Goal: Information Seeking & Learning: Learn about a topic

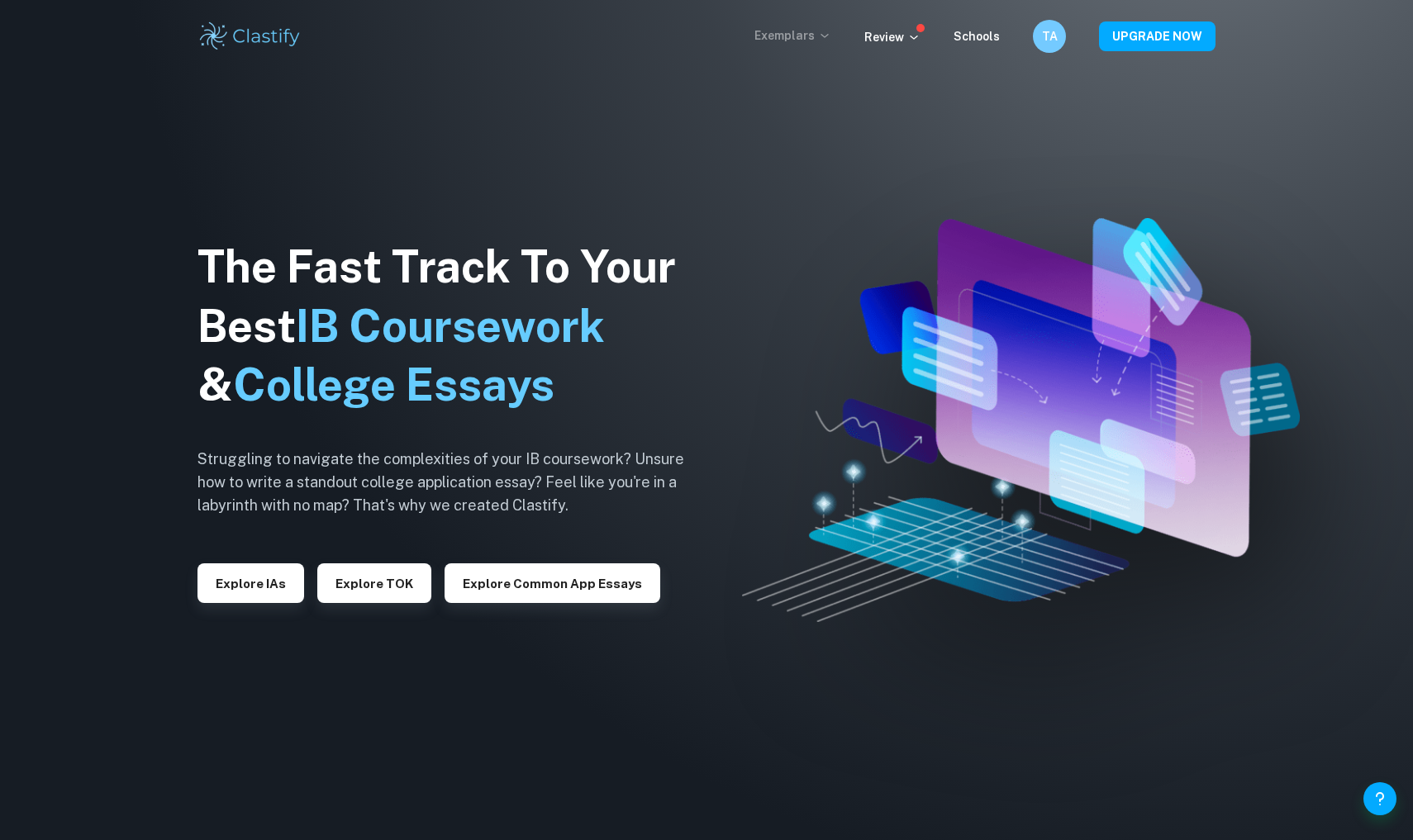
click at [821, 29] on p "Exemplars" at bounding box center [793, 35] width 77 height 18
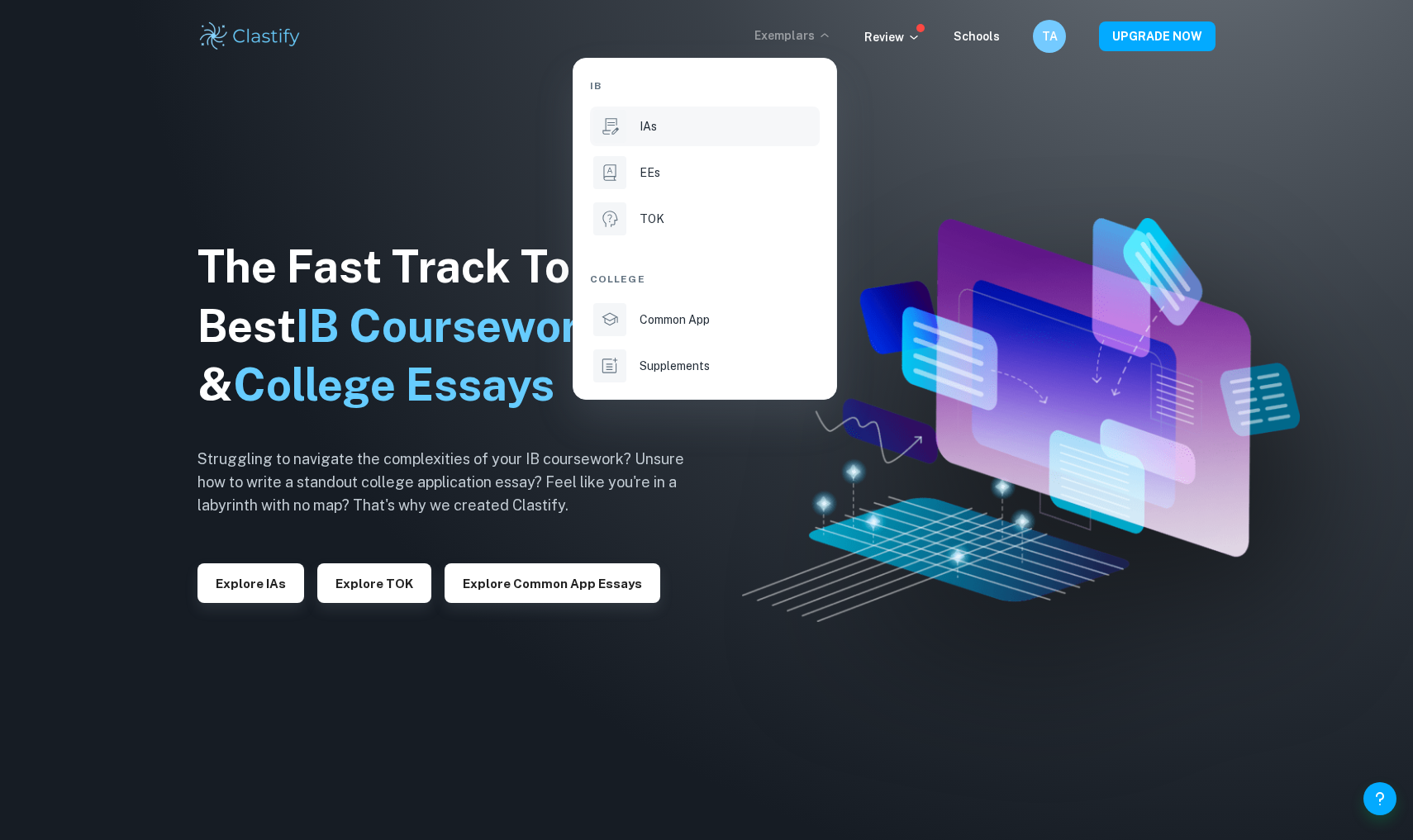
click at [741, 140] on li "IAs" at bounding box center [704, 126] width 230 height 40
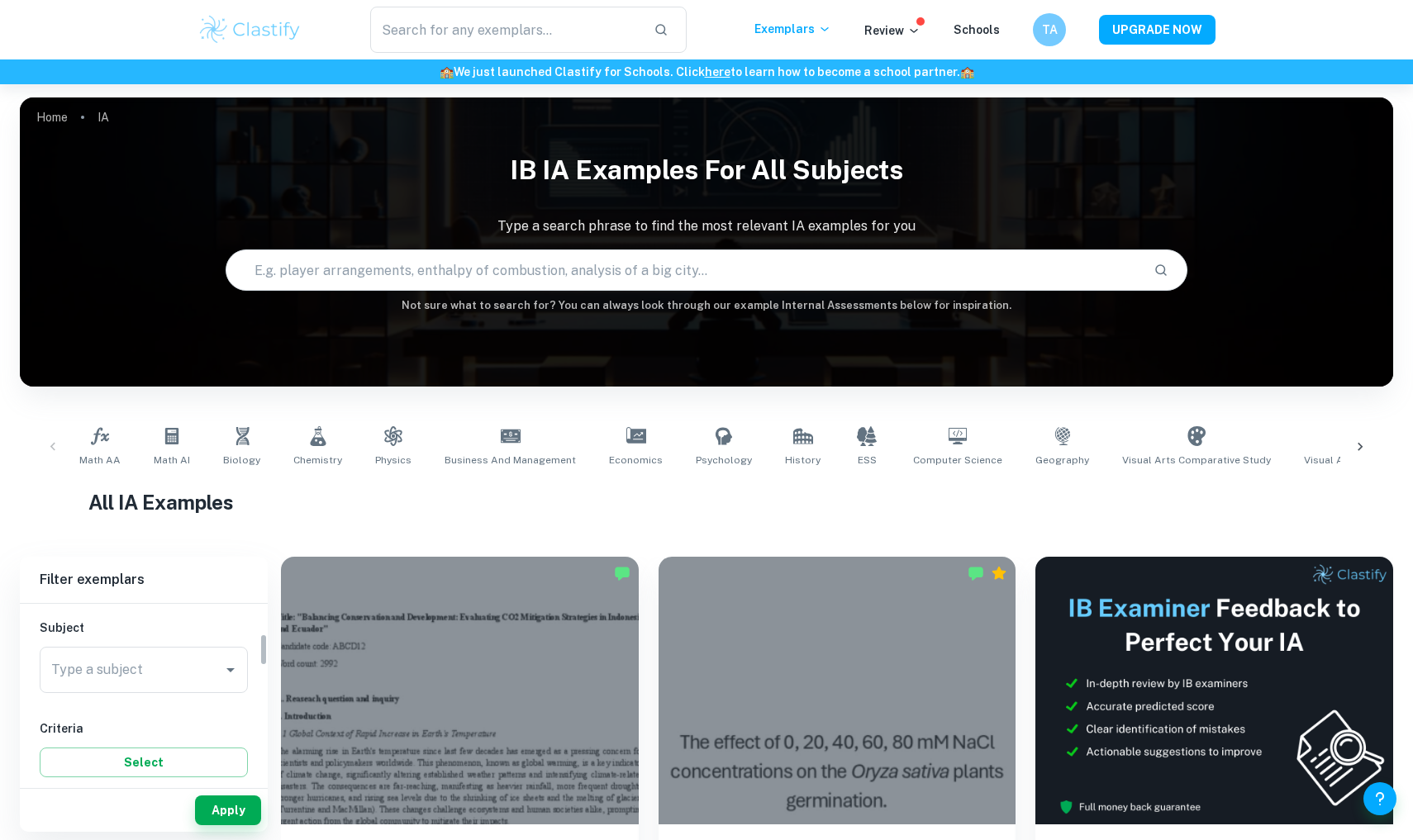
scroll to position [159, 0]
click at [116, 681] on div "Type a subject Type a subject" at bounding box center [143, 686] width 208 height 46
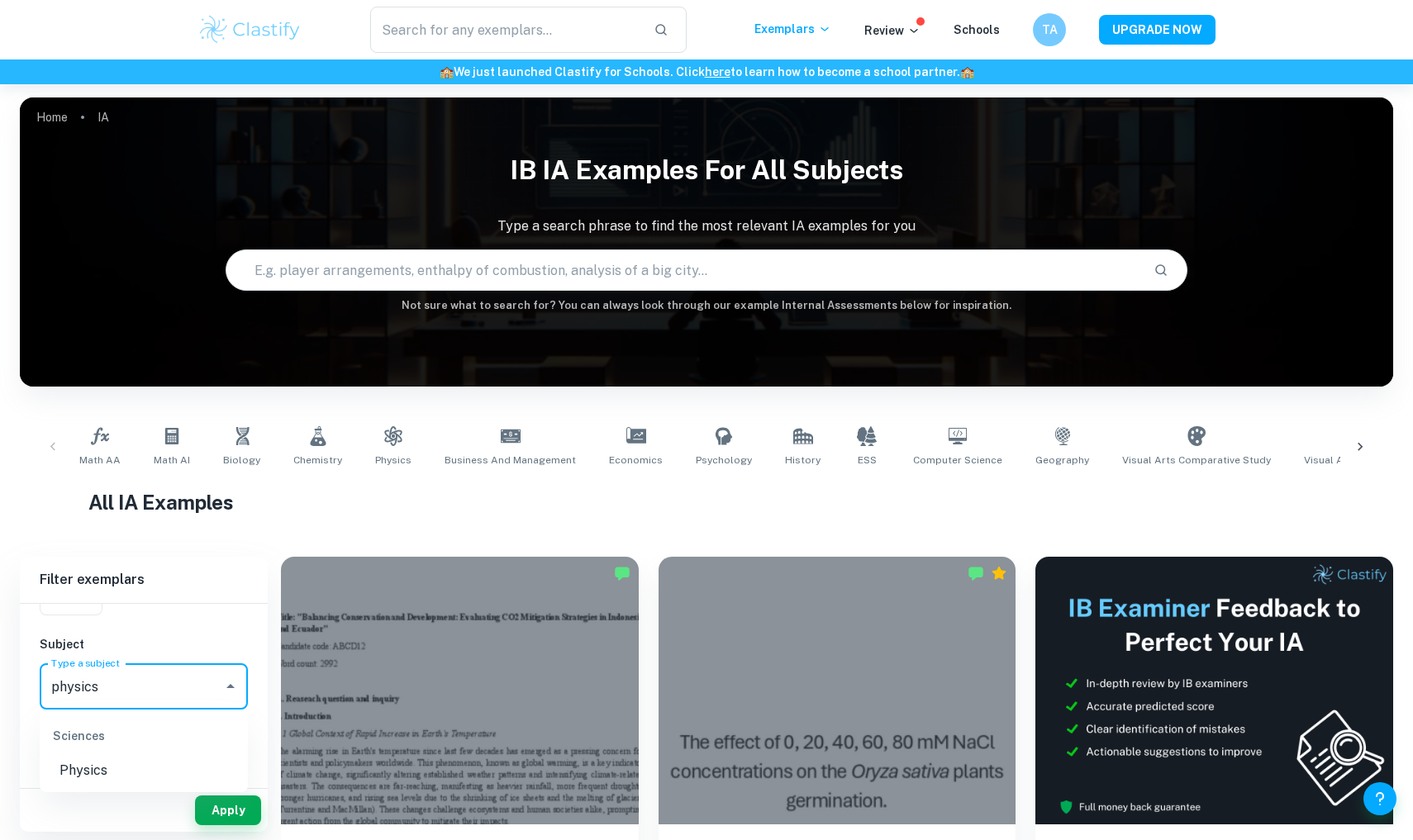
click at [78, 778] on li "Physics" at bounding box center [143, 771] width 208 height 30
type input "Physics"
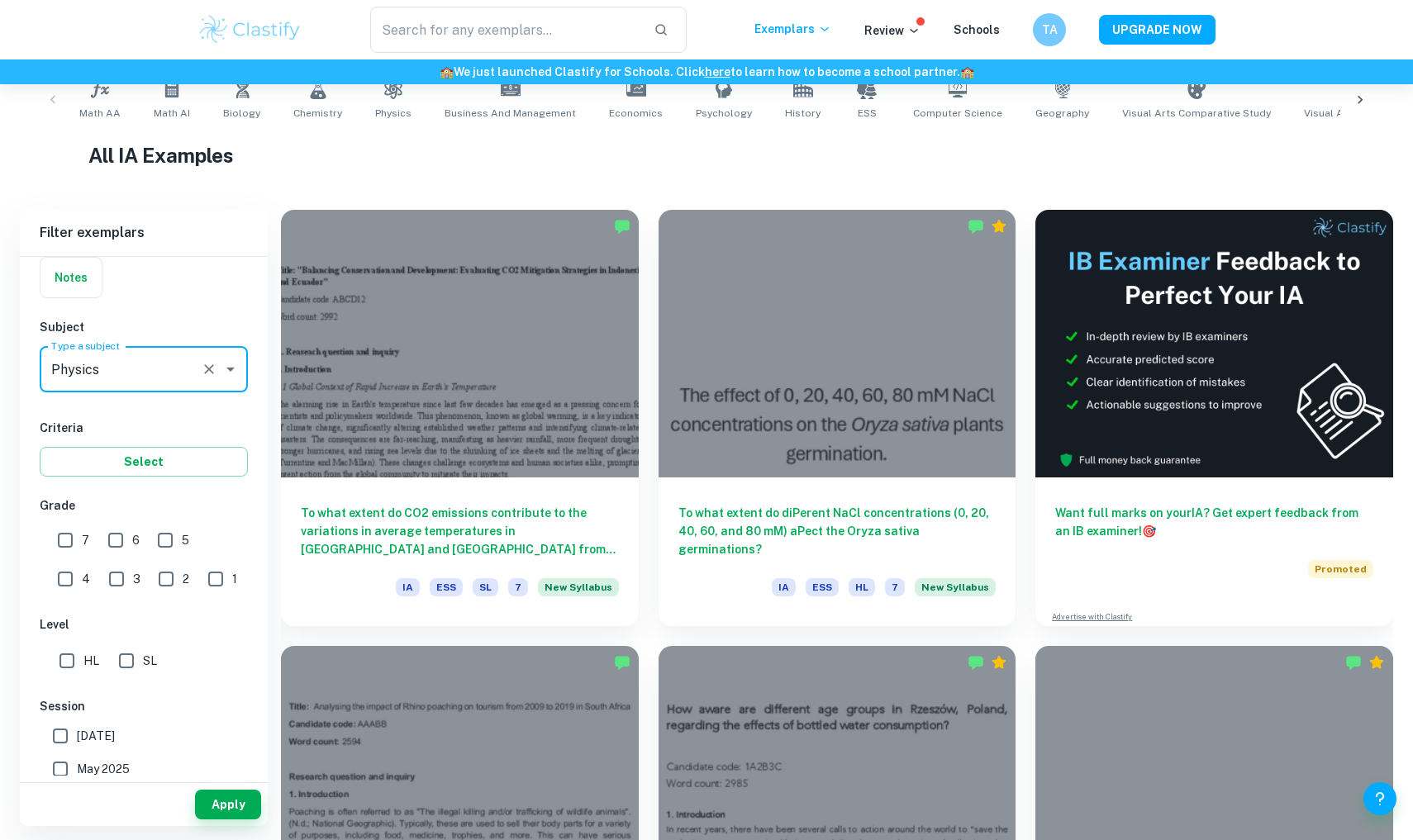
scroll to position [350, 0]
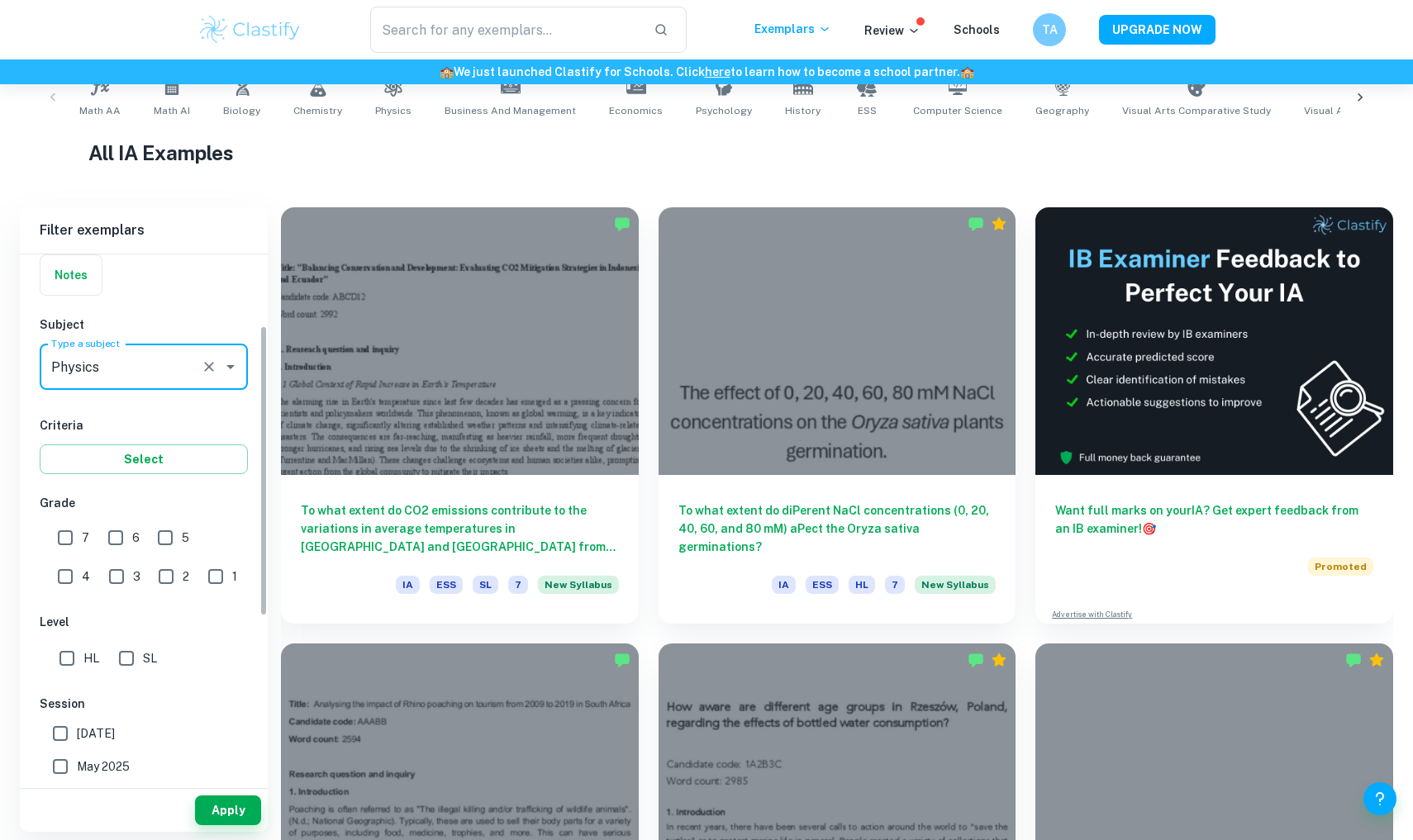
click at [160, 387] on div "Physics Type a subject" at bounding box center [143, 366] width 208 height 46
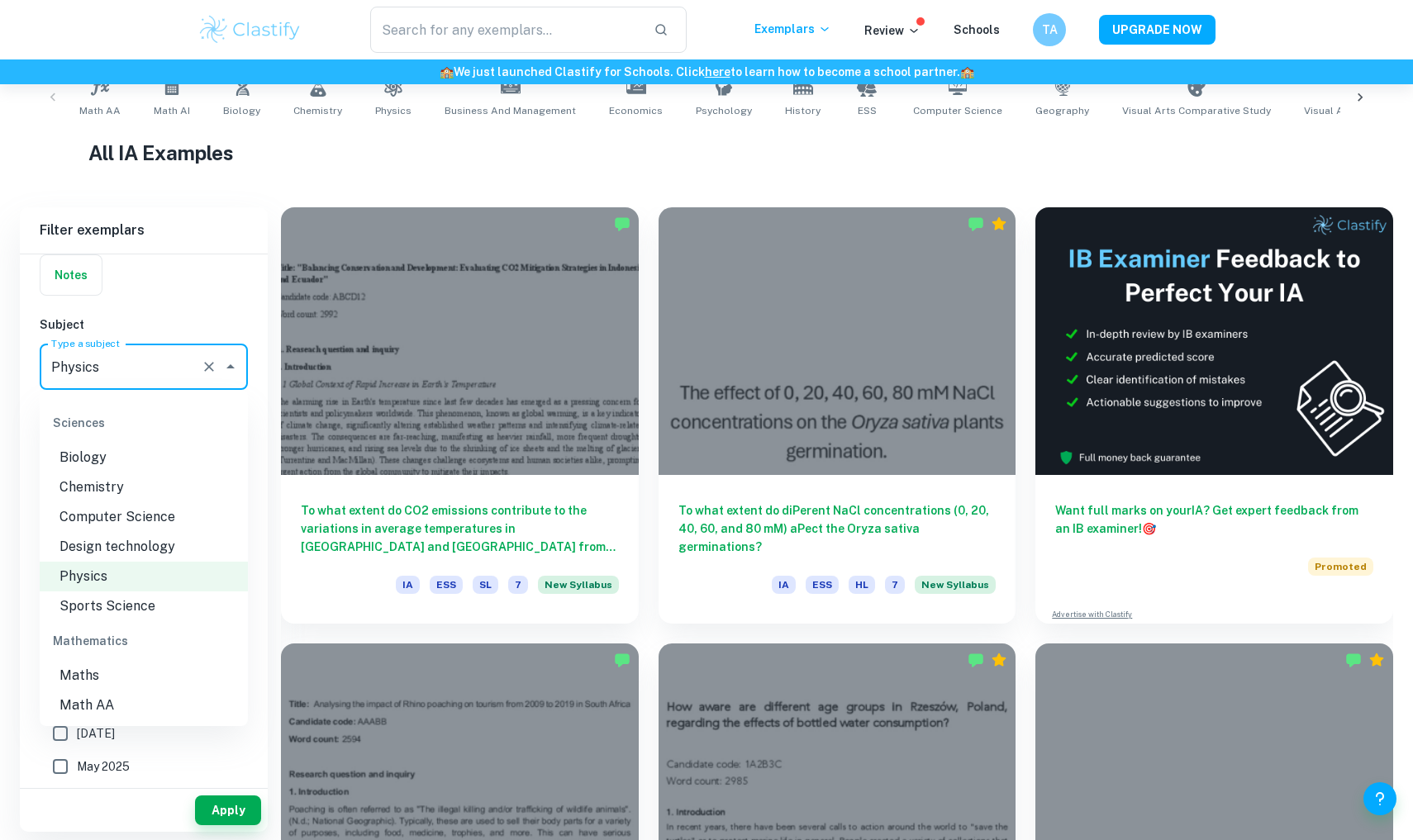
scroll to position [2046, 0]
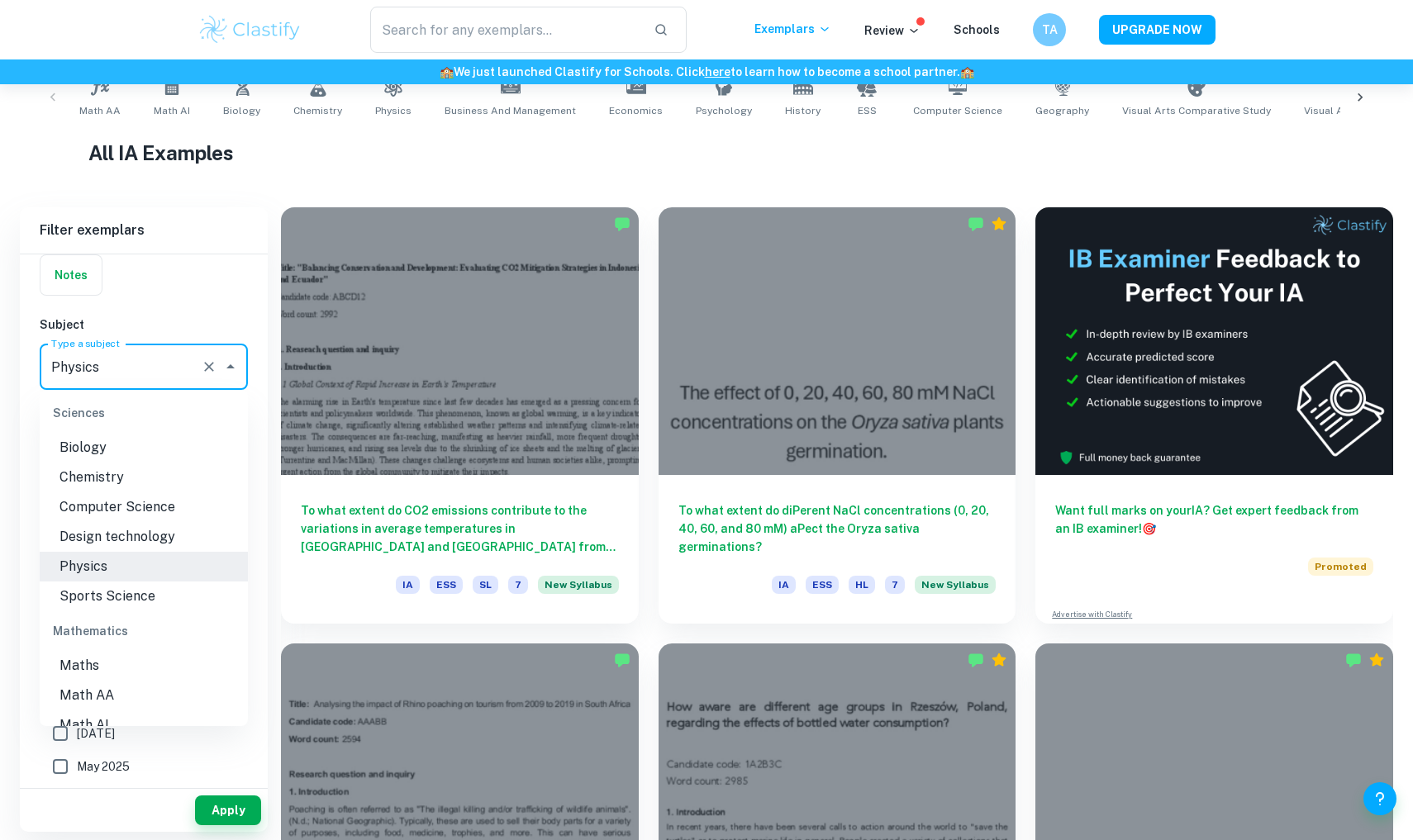
click at [119, 552] on li "Physics" at bounding box center [143, 566] width 208 height 30
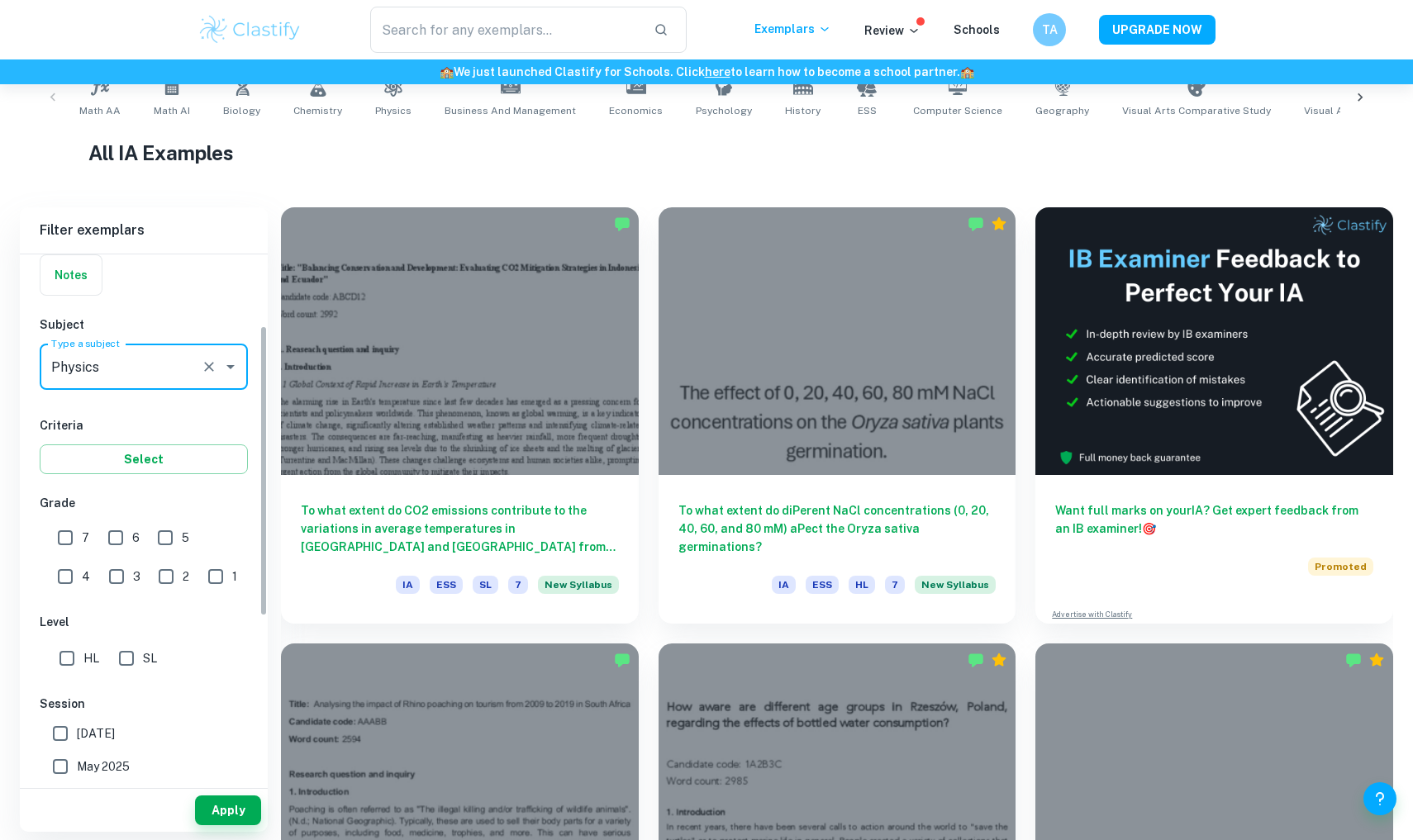
click at [64, 665] on input "HL" at bounding box center [67, 658] width 33 height 33
checkbox input "true"
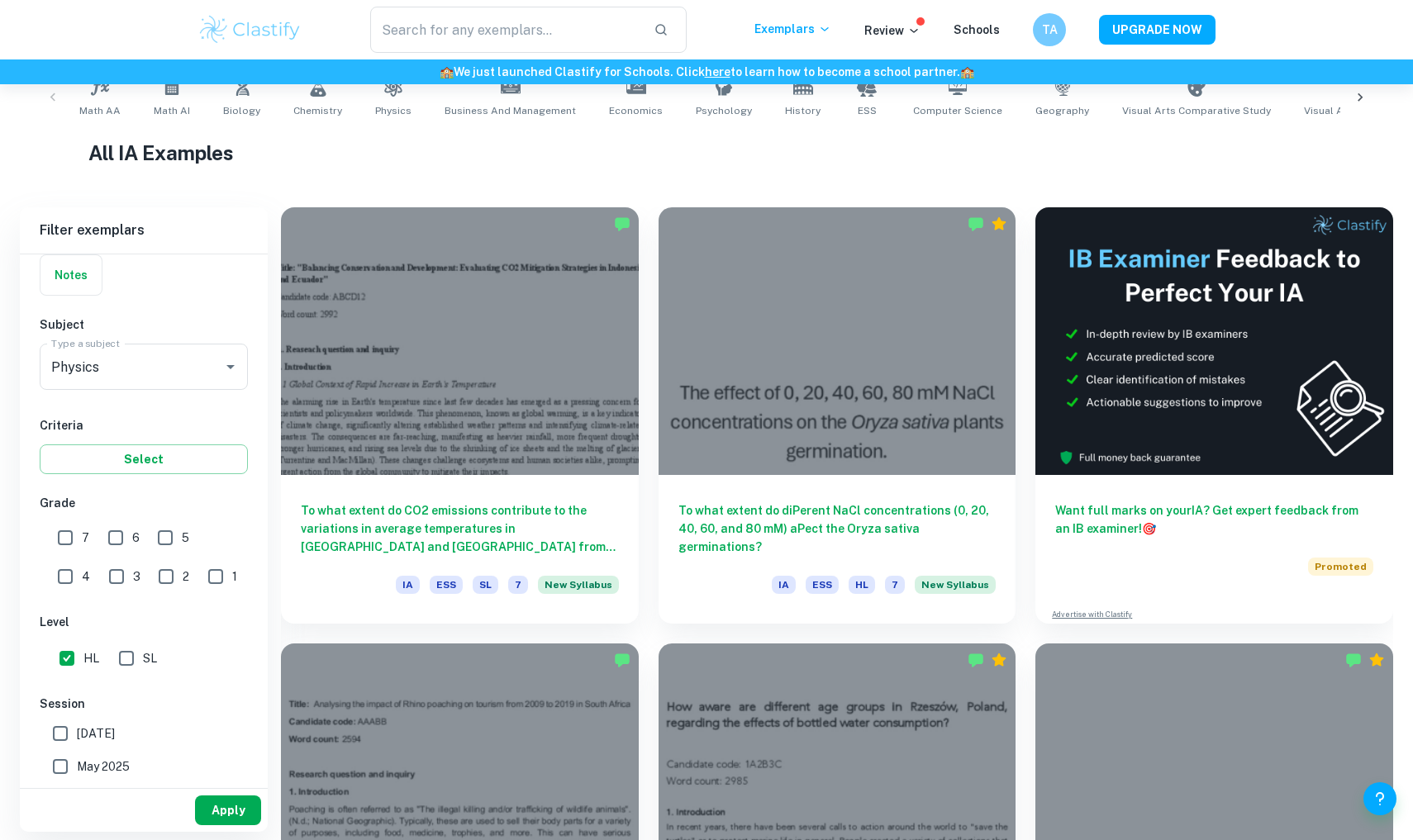
click at [241, 817] on button "Apply" at bounding box center [227, 810] width 66 height 30
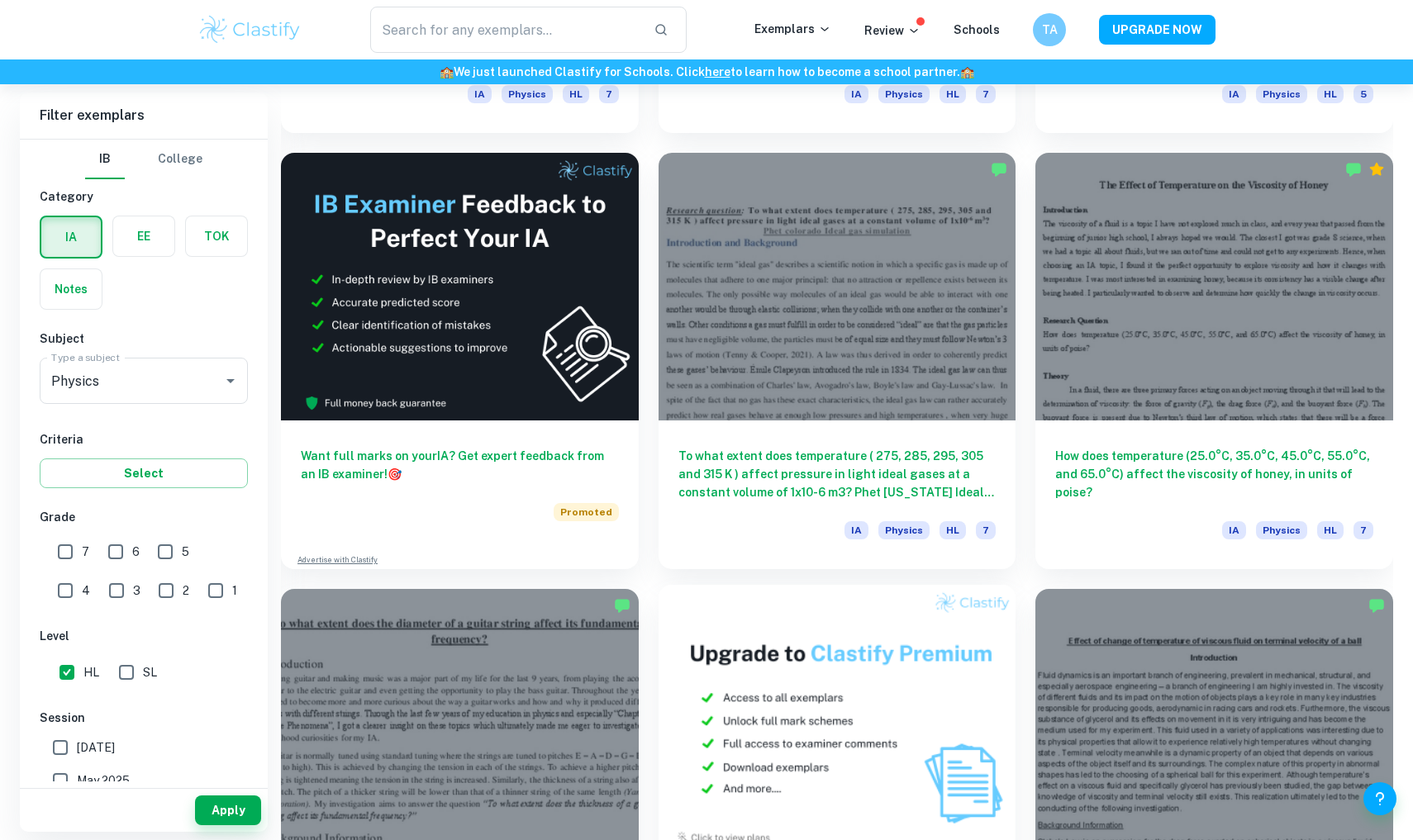
scroll to position [3014, 0]
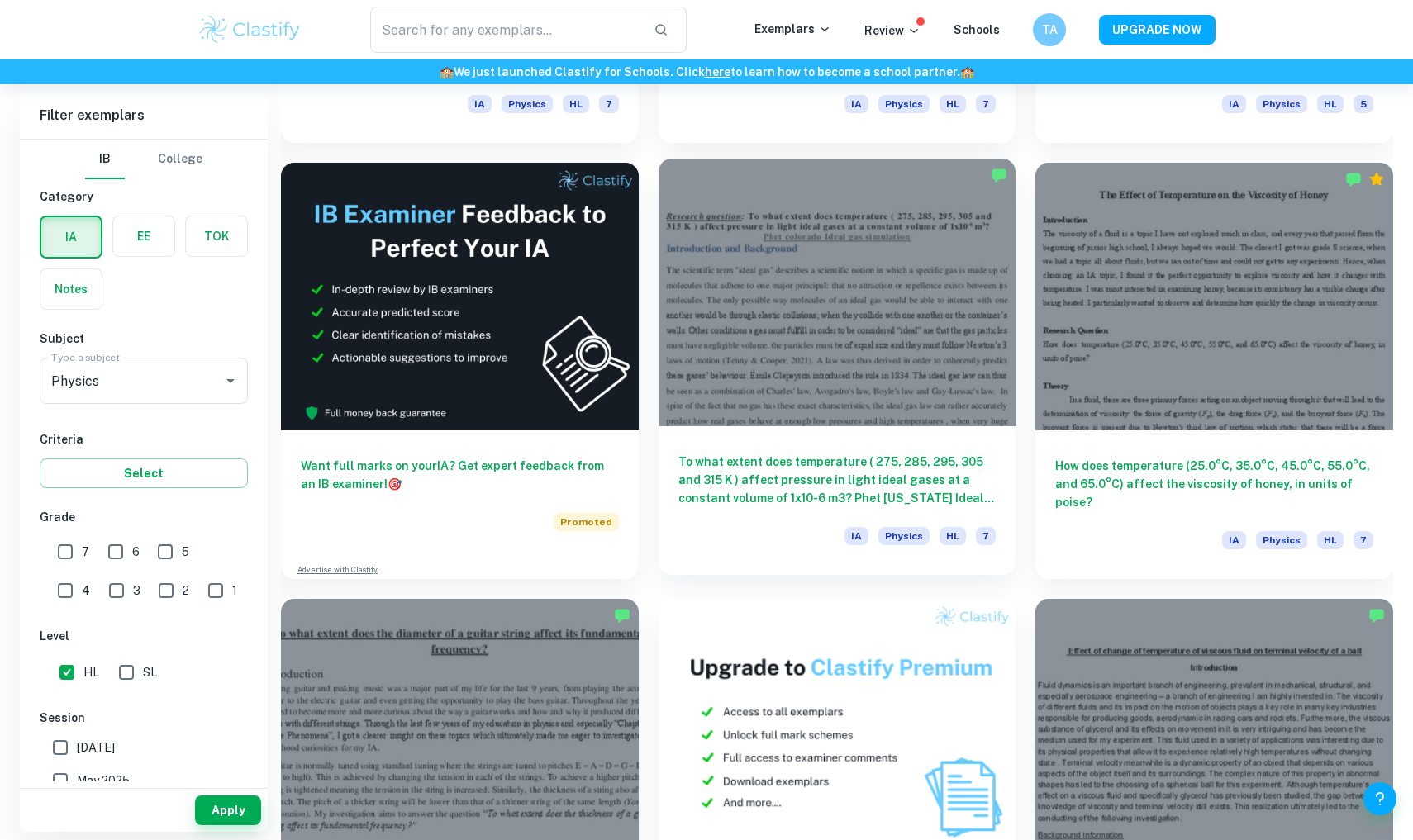
click at [808, 378] on div at bounding box center [838, 292] width 358 height 268
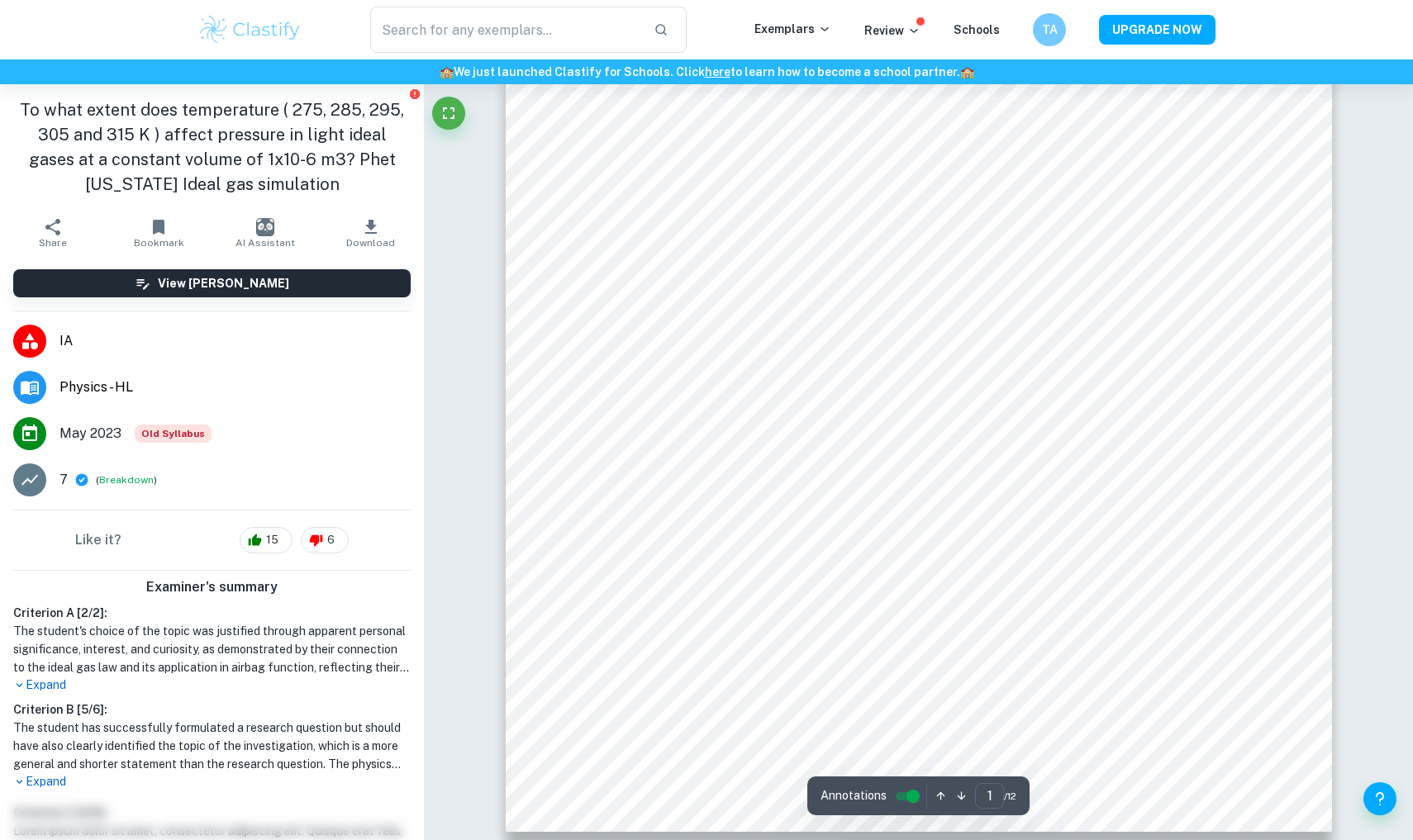
scroll to position [339, 0]
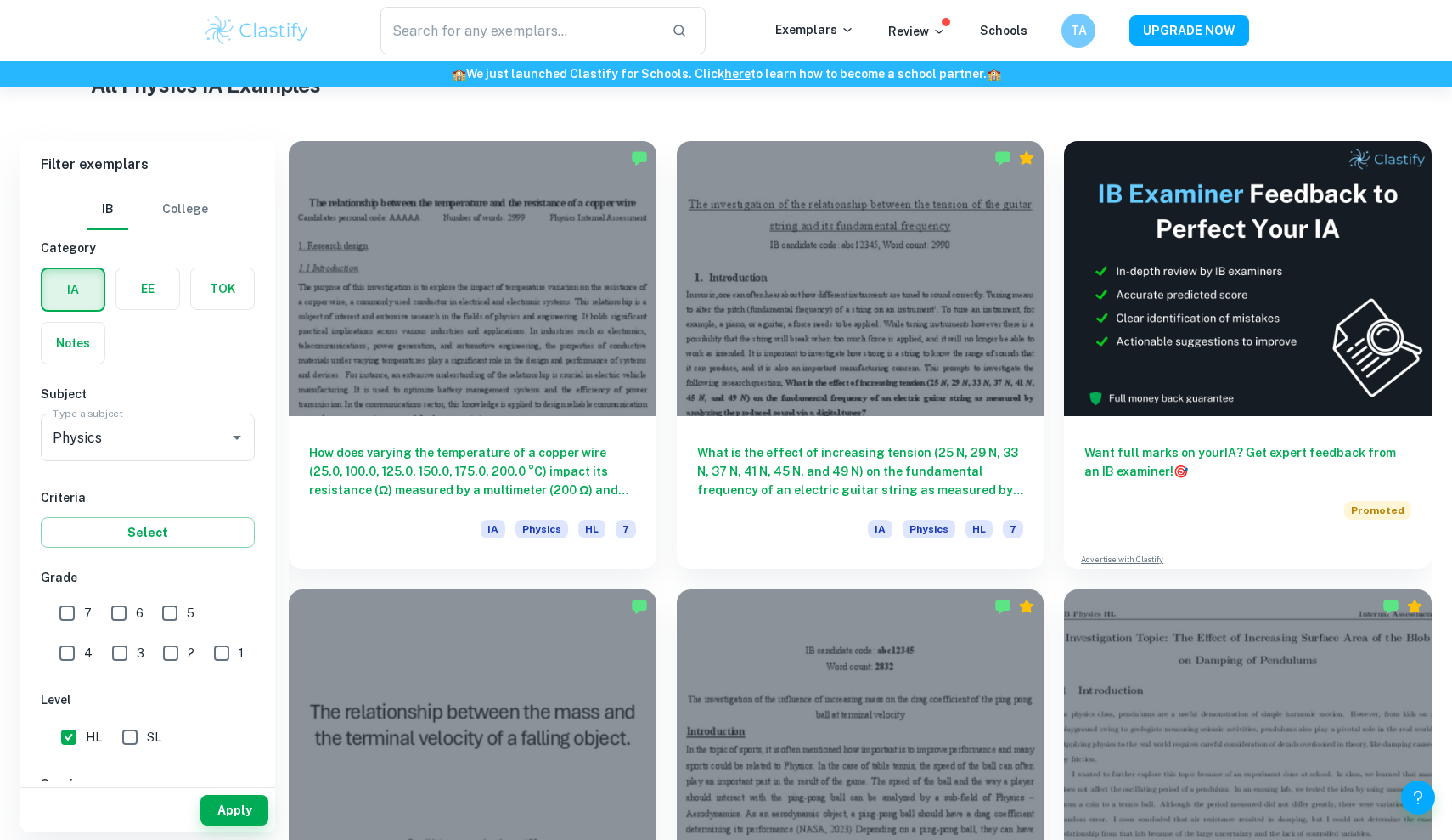
scroll to position [433, 0]
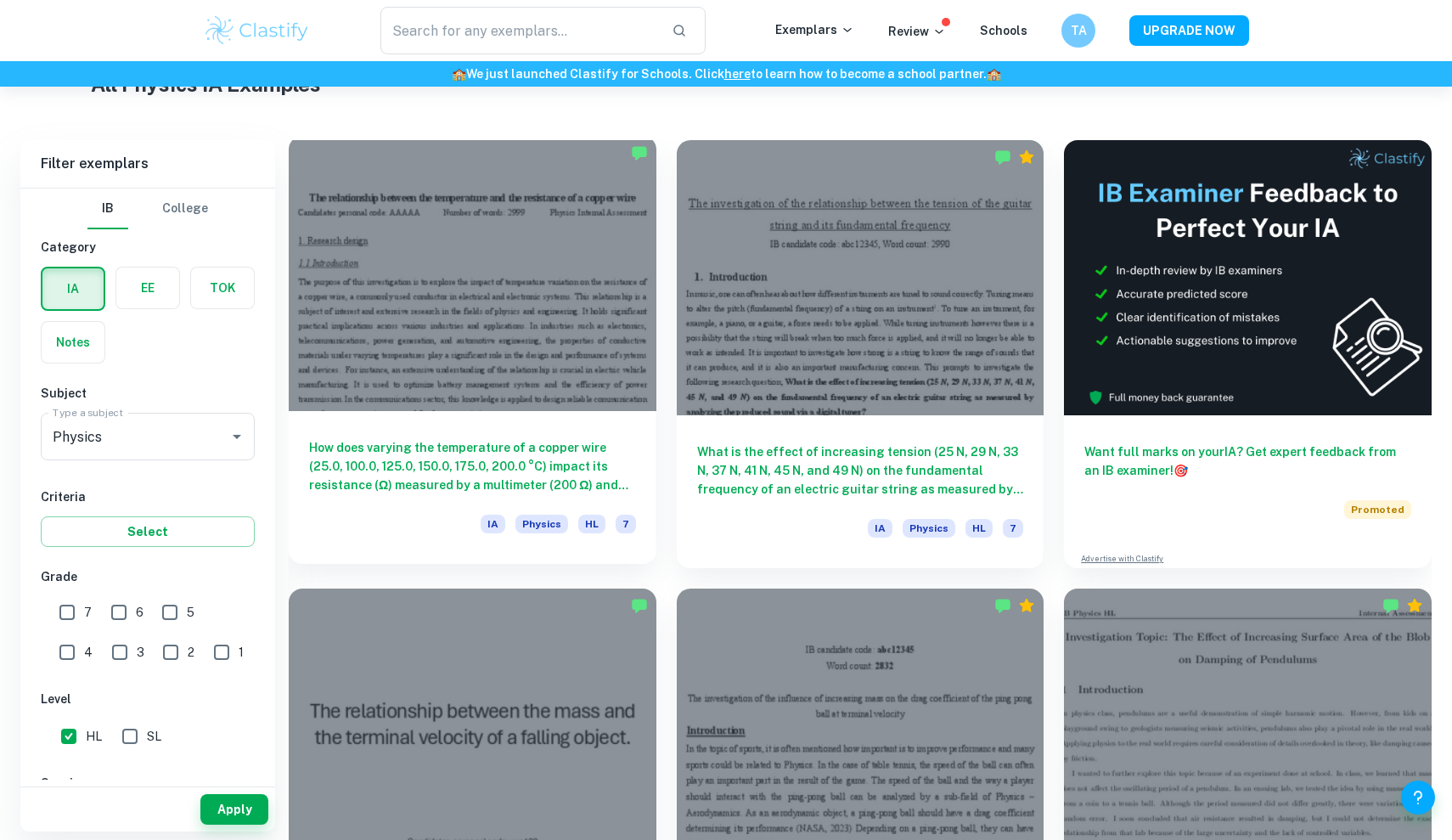
click at [598, 467] on h6 "How does varying the temperature of a copper wire (25.0, 100.0, 125.0, 150.0, 1…" at bounding box center [473, 466] width 327 height 56
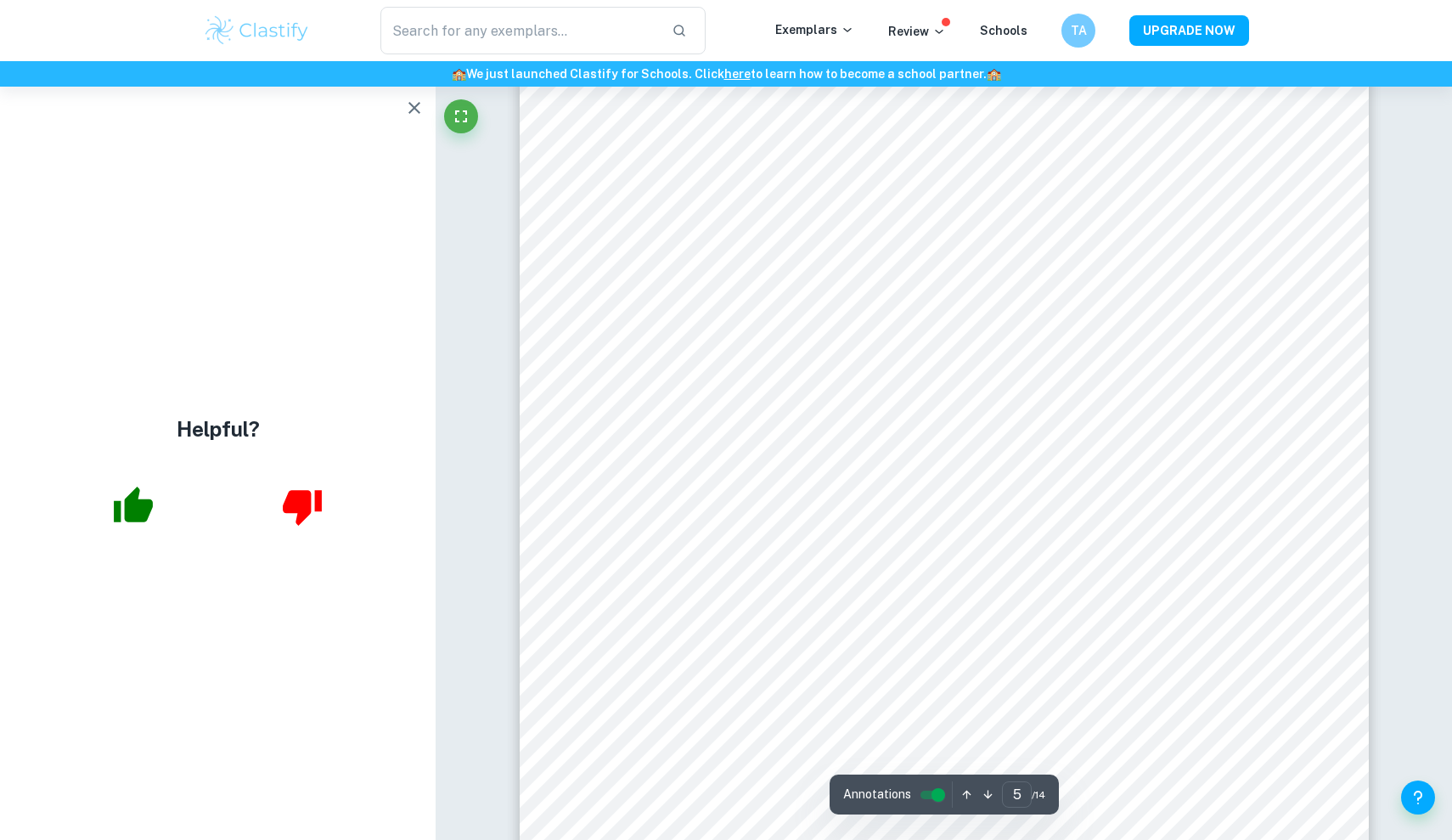
scroll to position [5189, 0]
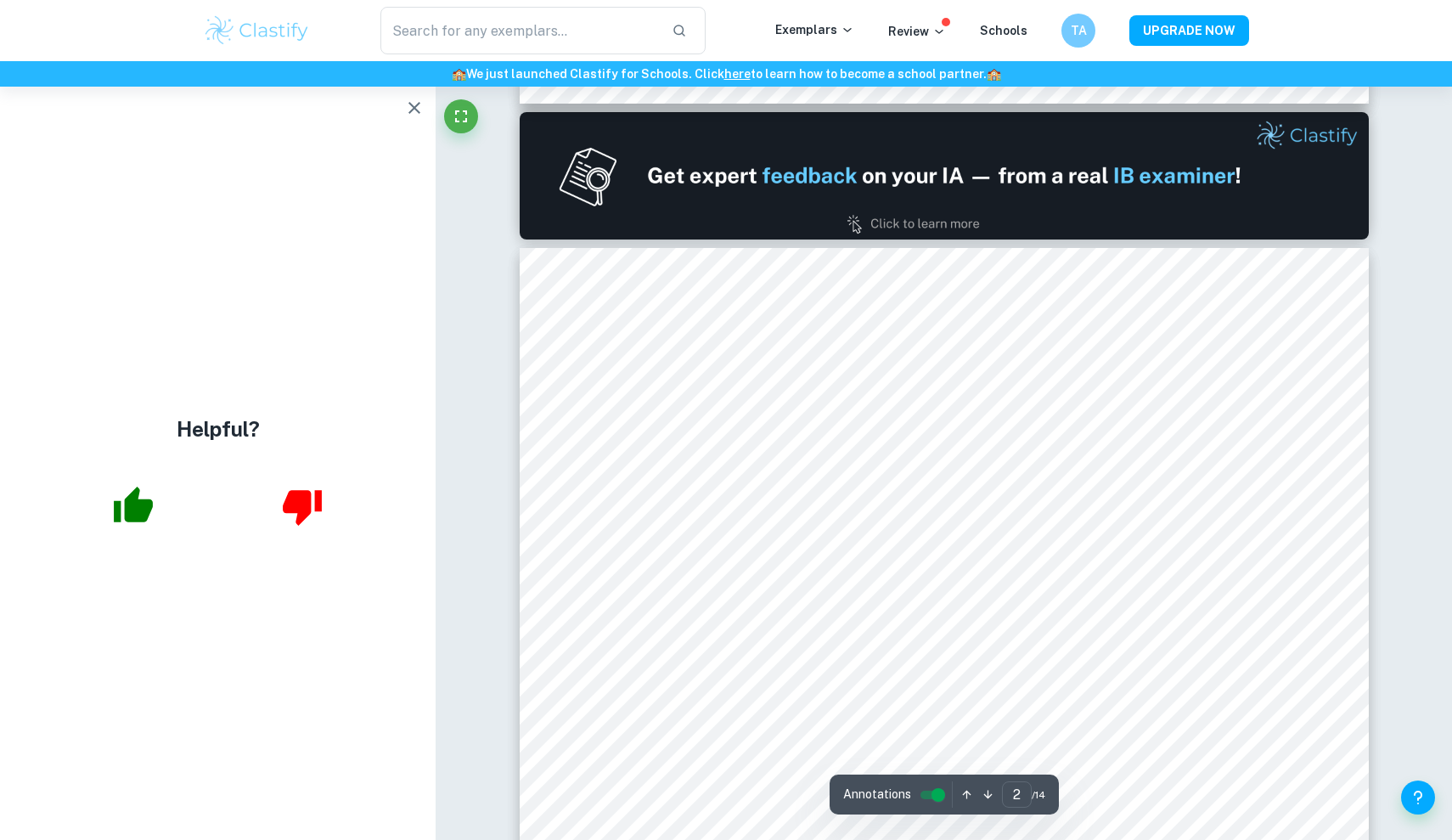
type input "1"
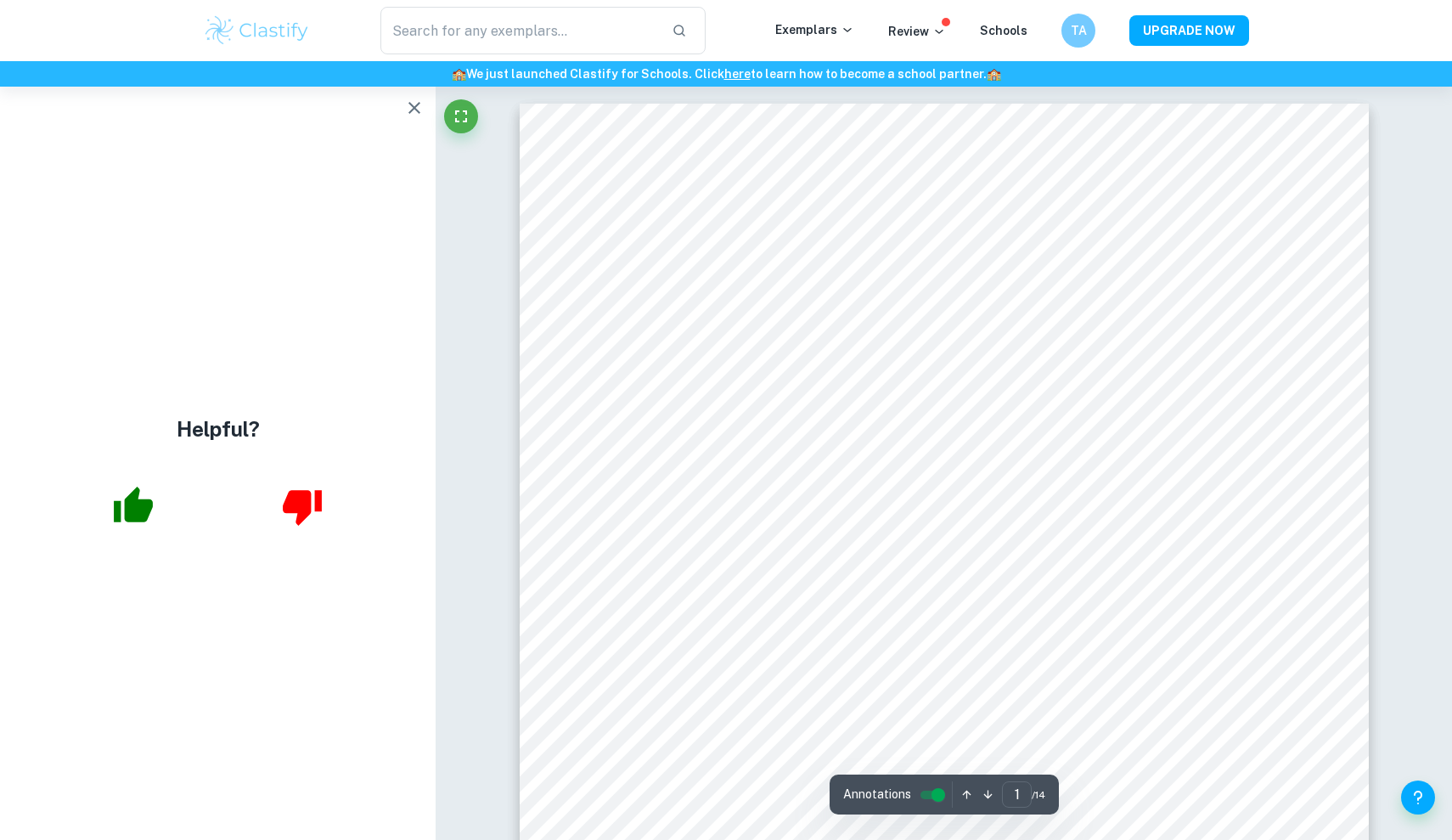
scroll to position [0, 0]
click at [420, 110] on icon "button" at bounding box center [414, 107] width 20 height 20
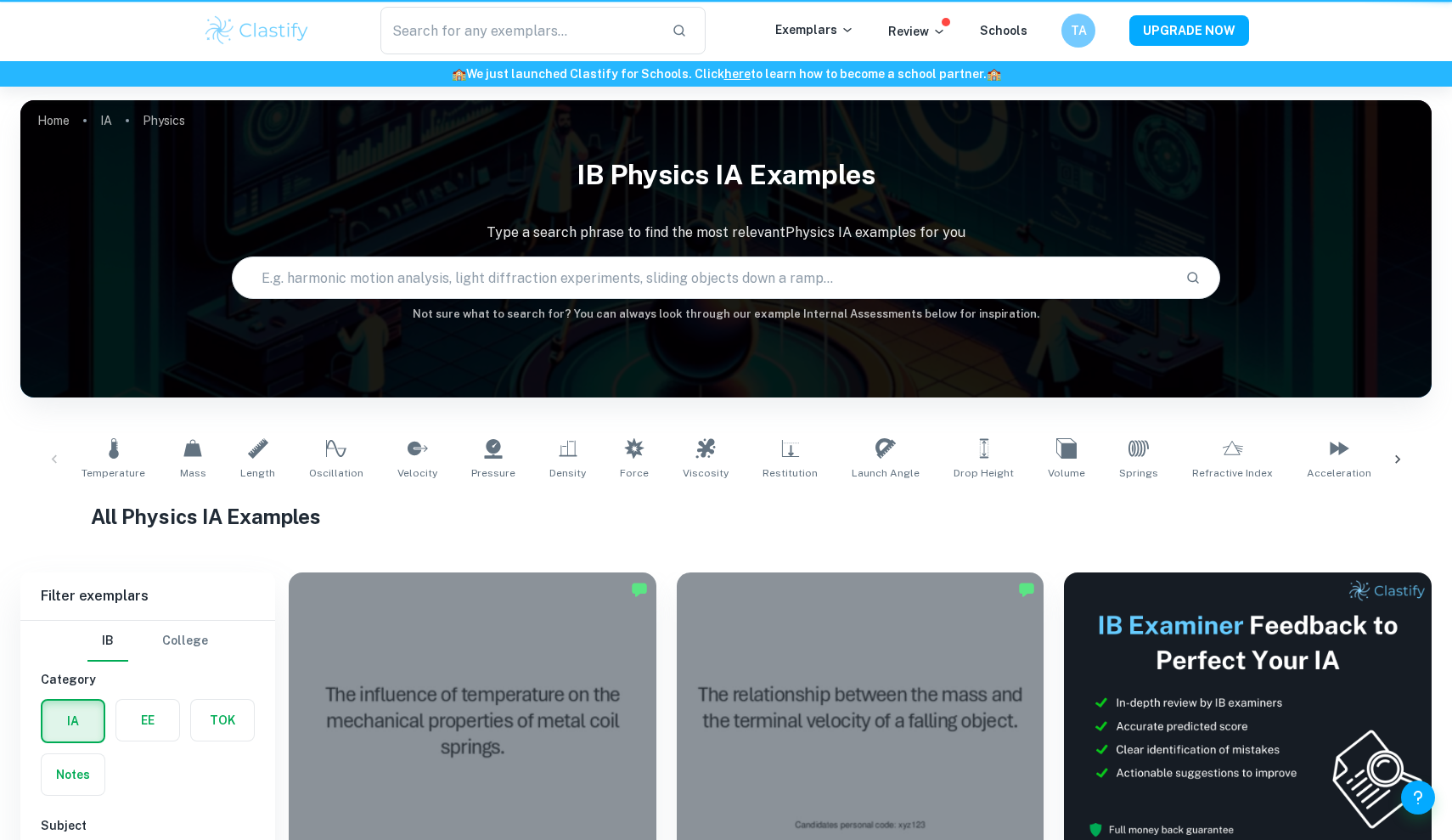
scroll to position [433, 0]
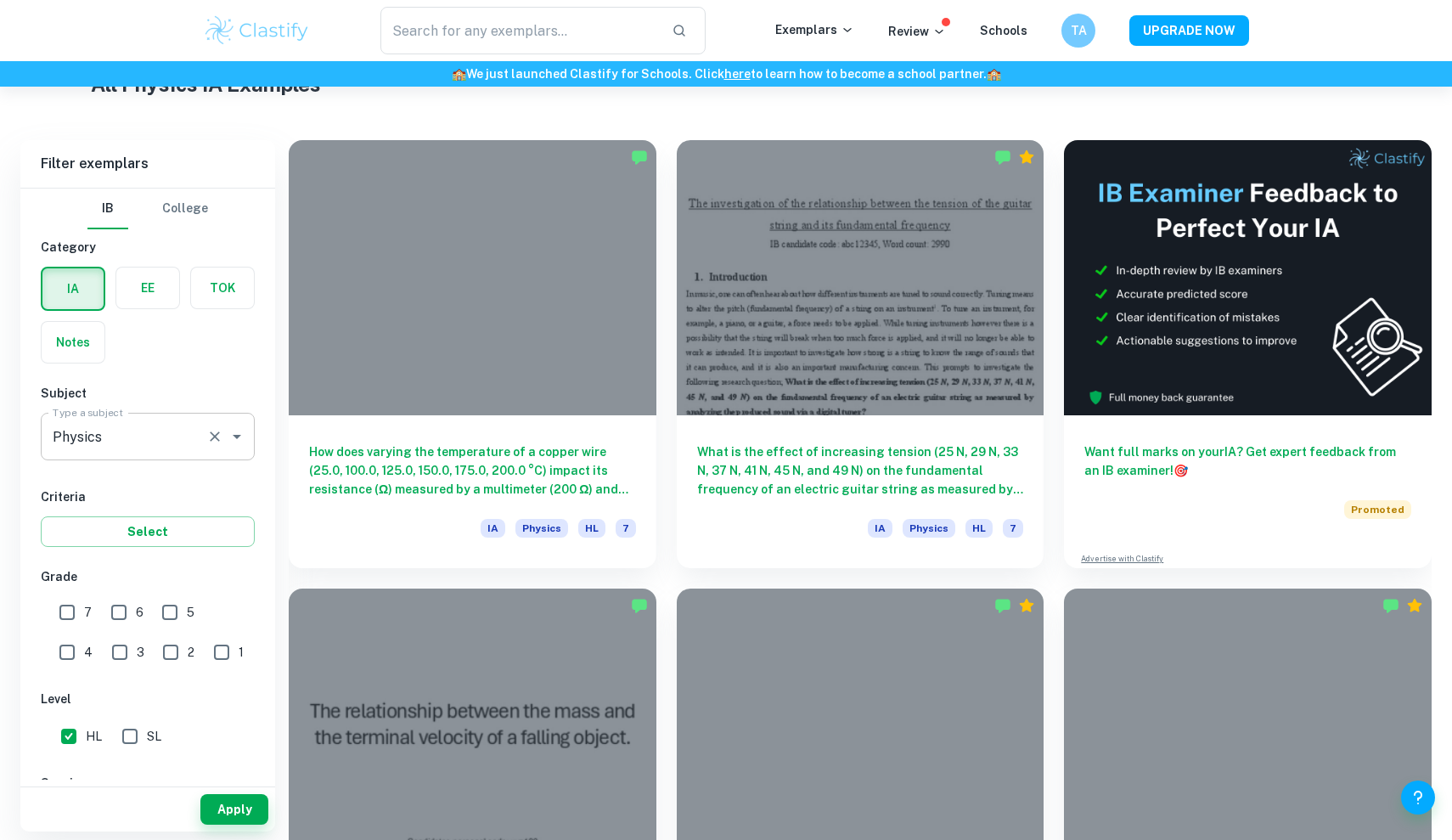
click at [168, 442] on input "Physics" at bounding box center [123, 436] width 151 height 32
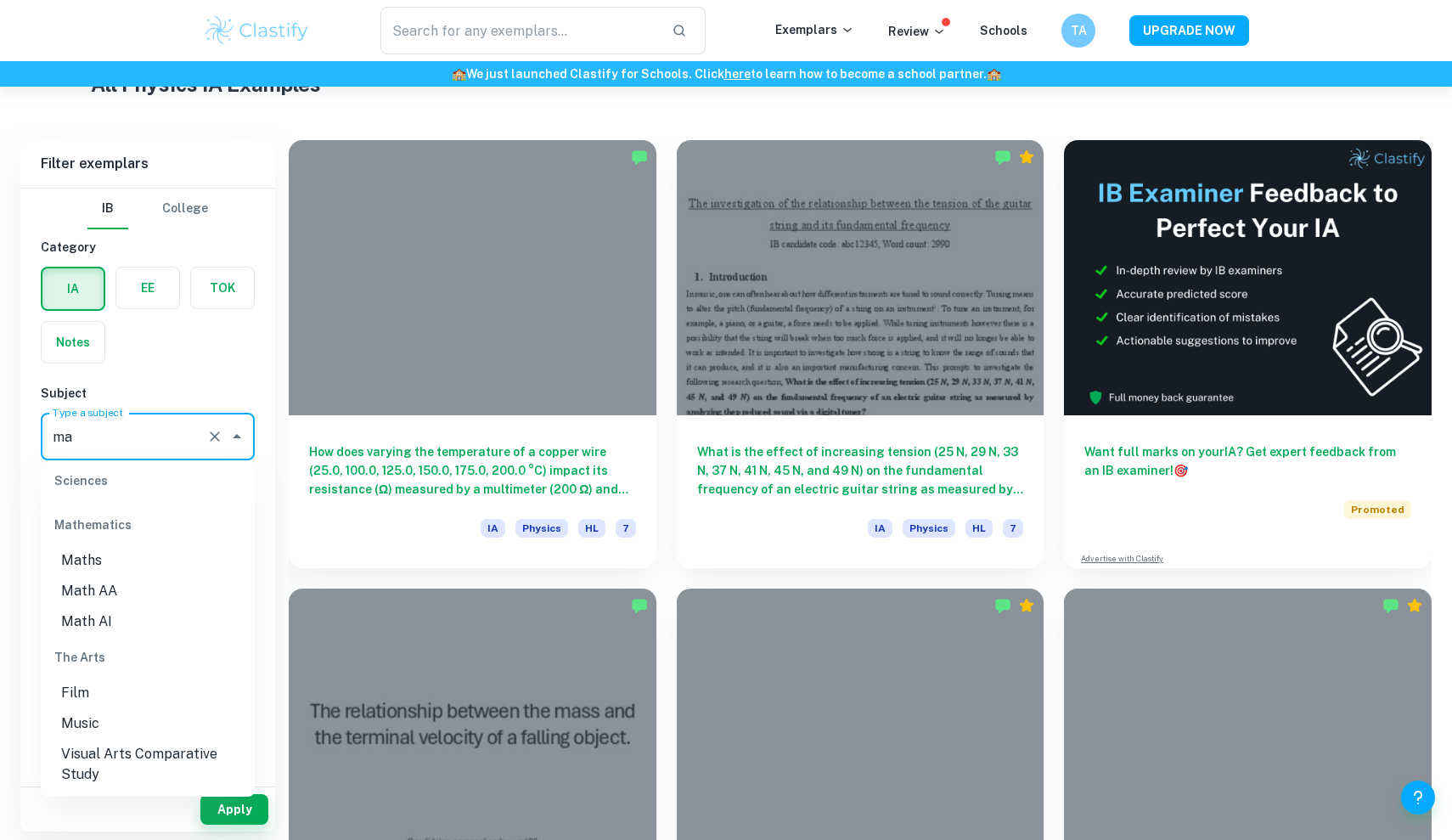
scroll to position [0, 0]
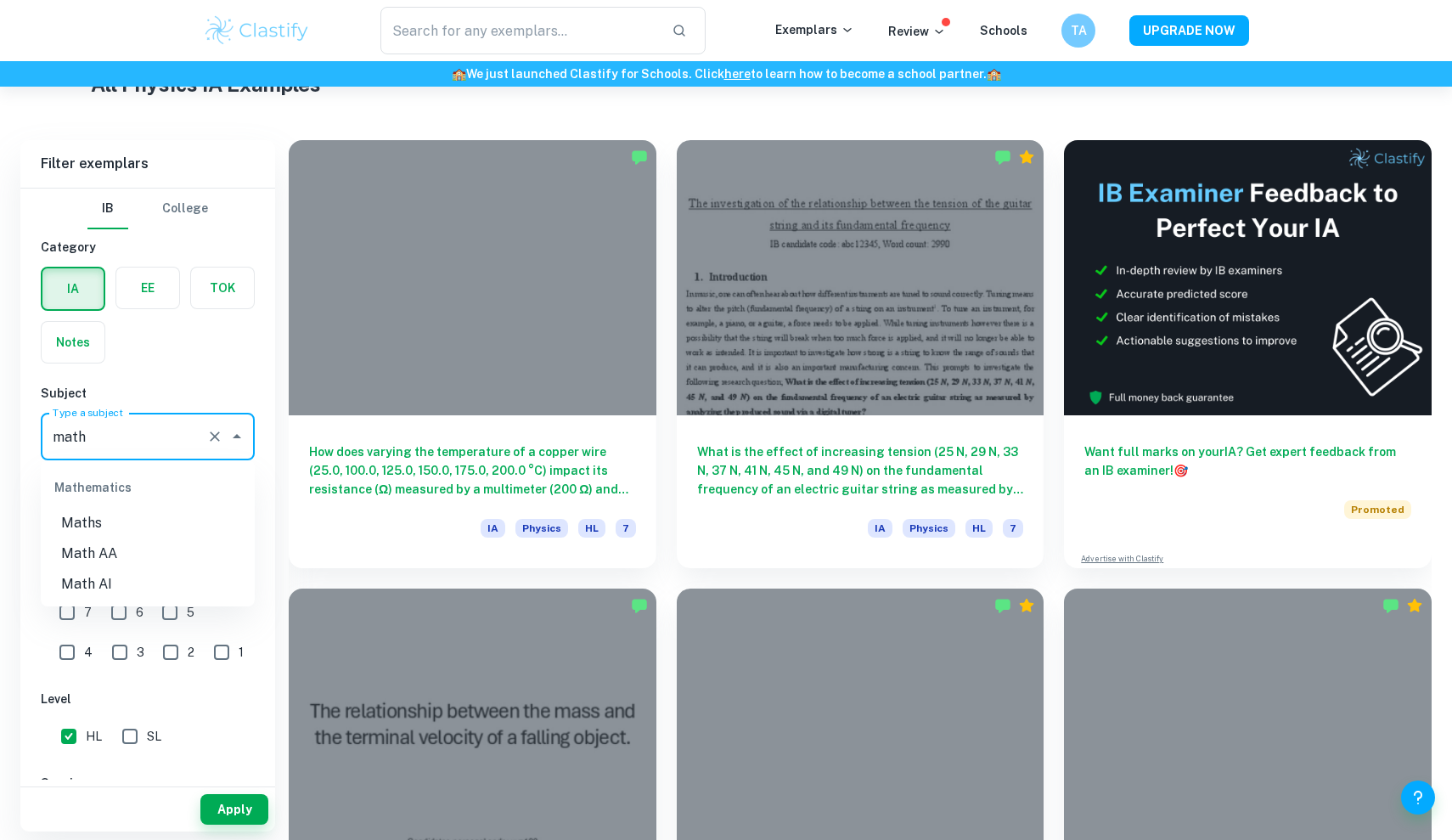
click at [97, 547] on li "Math AA" at bounding box center [147, 553] width 214 height 31
type input "Math AA"
click at [129, 732] on input "SL" at bounding box center [130, 735] width 34 height 34
checkbox input "true"
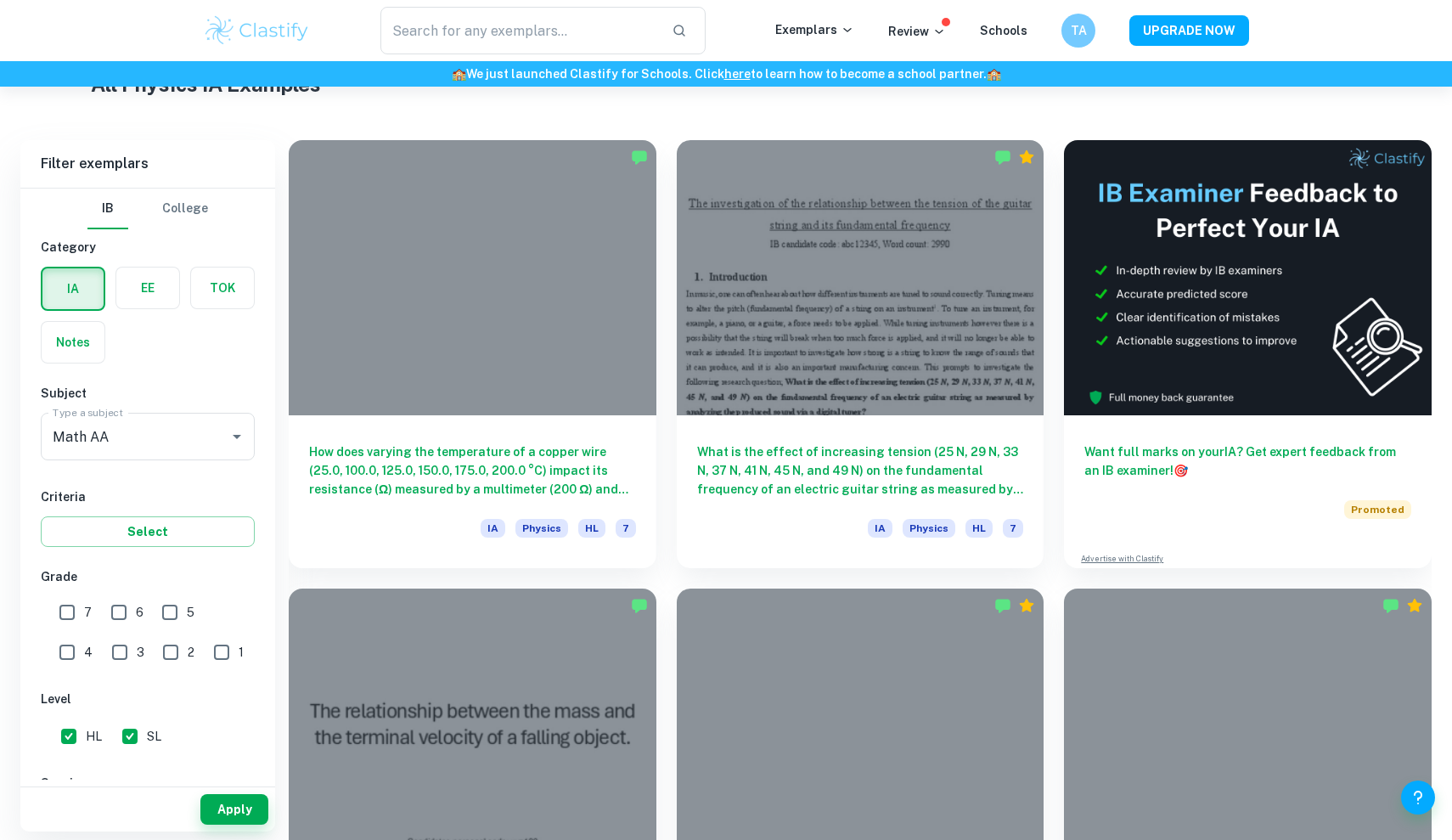
click at [66, 740] on input "HL" at bounding box center [69, 735] width 34 height 34
checkbox input "false"
click at [231, 808] on button "Apply" at bounding box center [234, 809] width 68 height 31
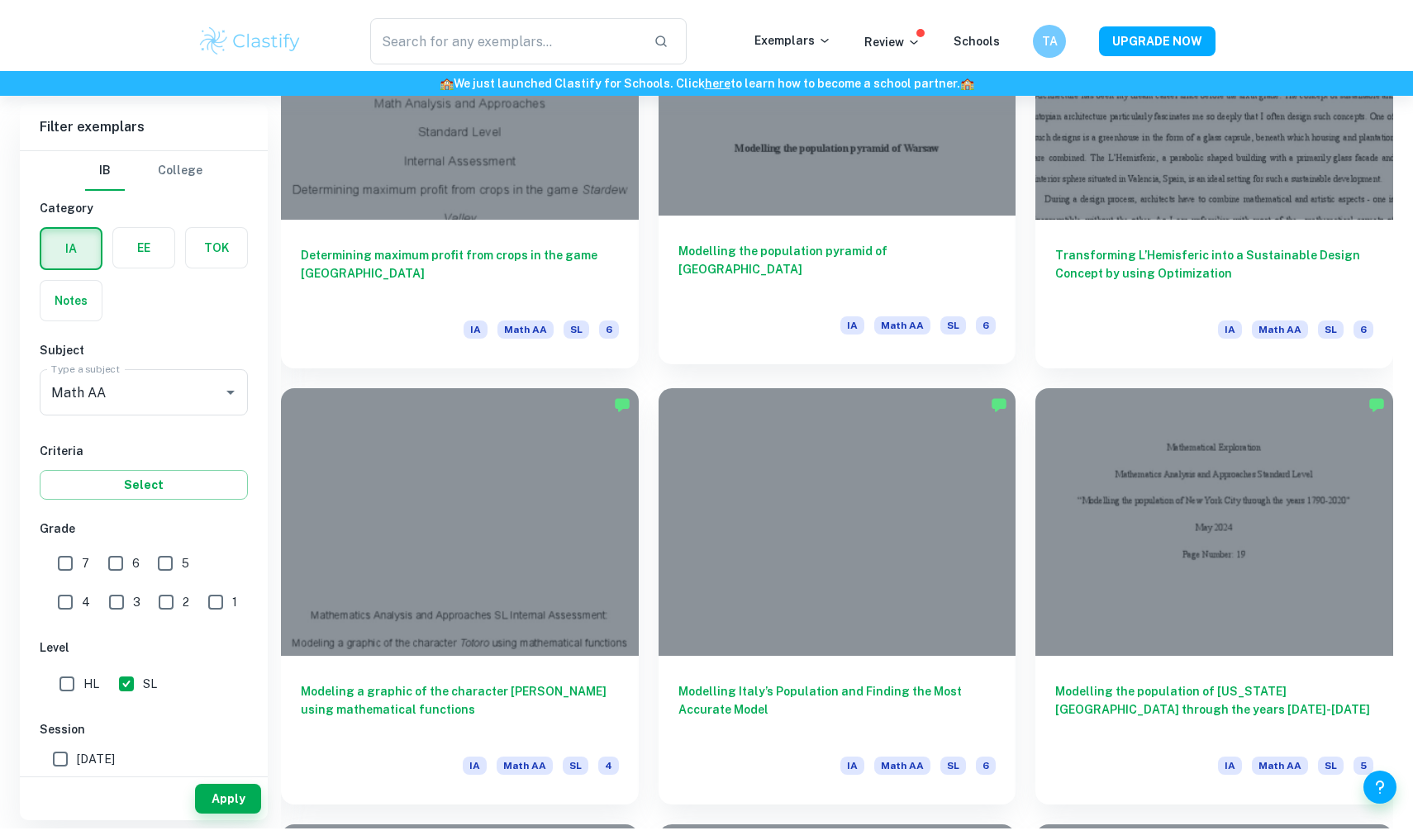
scroll to position [1933, 0]
